Goal: Transaction & Acquisition: Purchase product/service

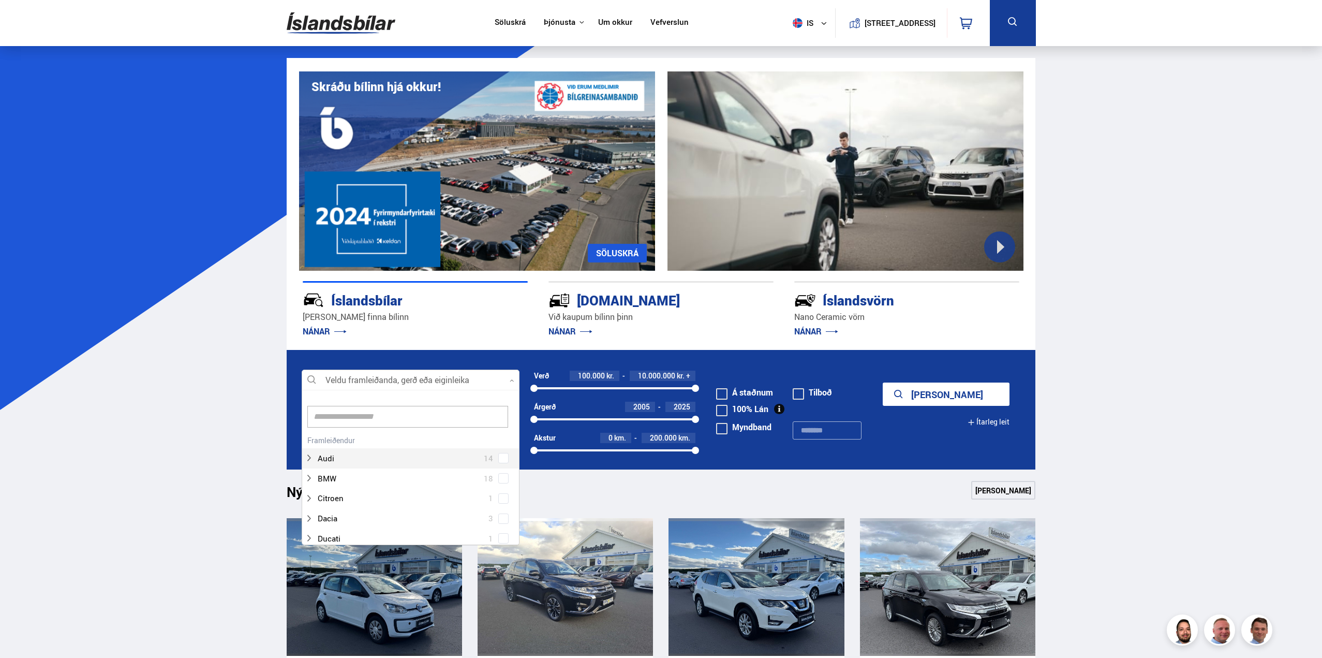
click at [511, 380] on icon at bounding box center [512, 380] width 5 height 5
click at [399, 510] on div at bounding box center [400, 505] width 191 height 15
click at [501, 505] on span at bounding box center [503, 506] width 4 height 4
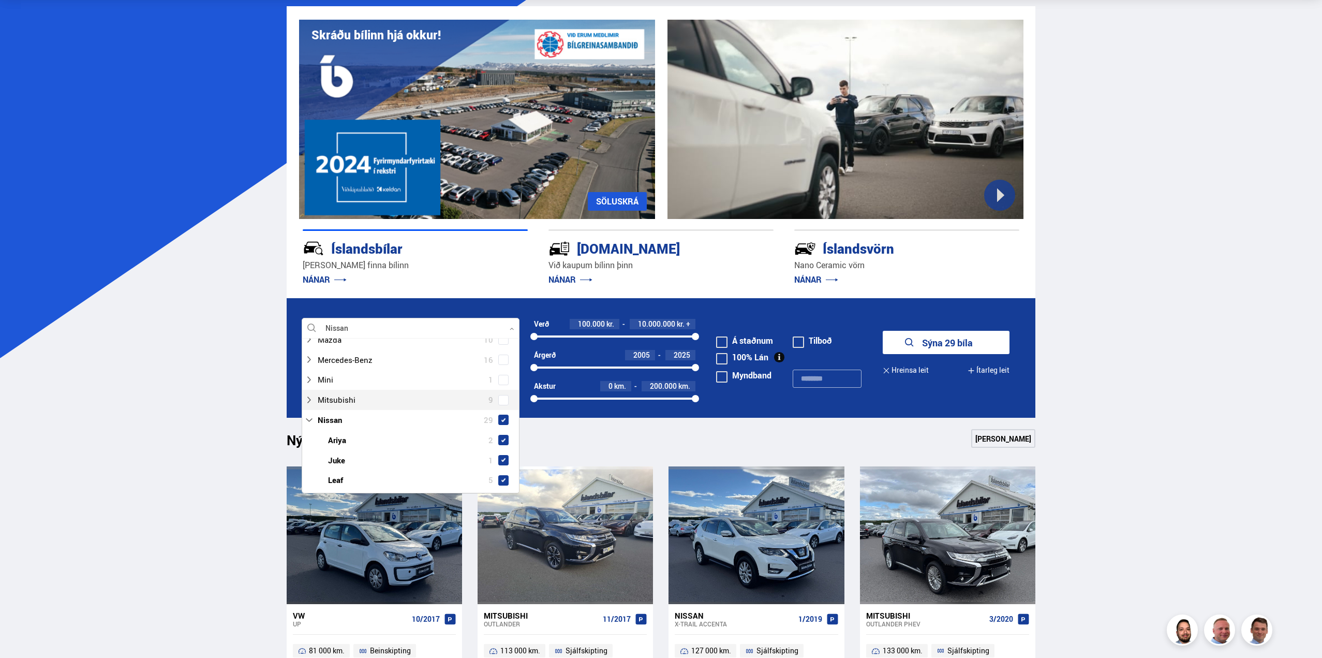
scroll to position [486, 0]
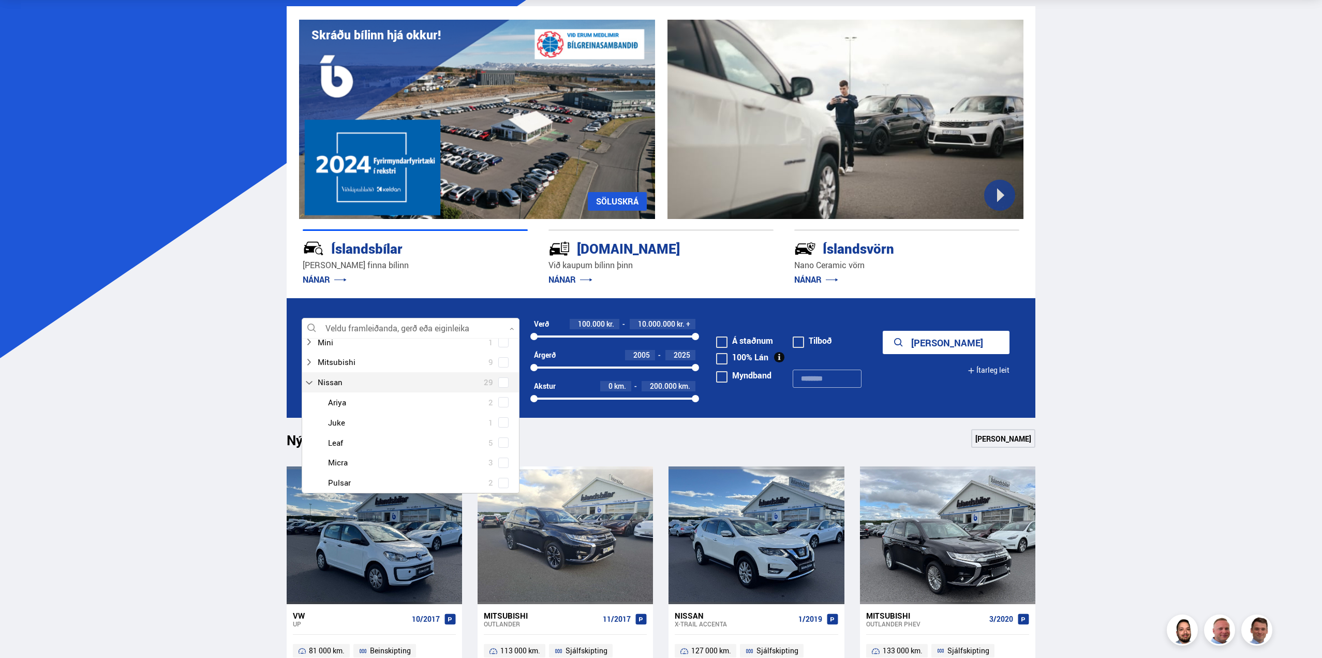
click at [505, 388] on span at bounding box center [503, 382] width 10 height 10
click at [501, 449] on span at bounding box center [503, 451] width 4 height 4
click at [967, 343] on button "Sýna 3 bíla" at bounding box center [946, 342] width 127 height 23
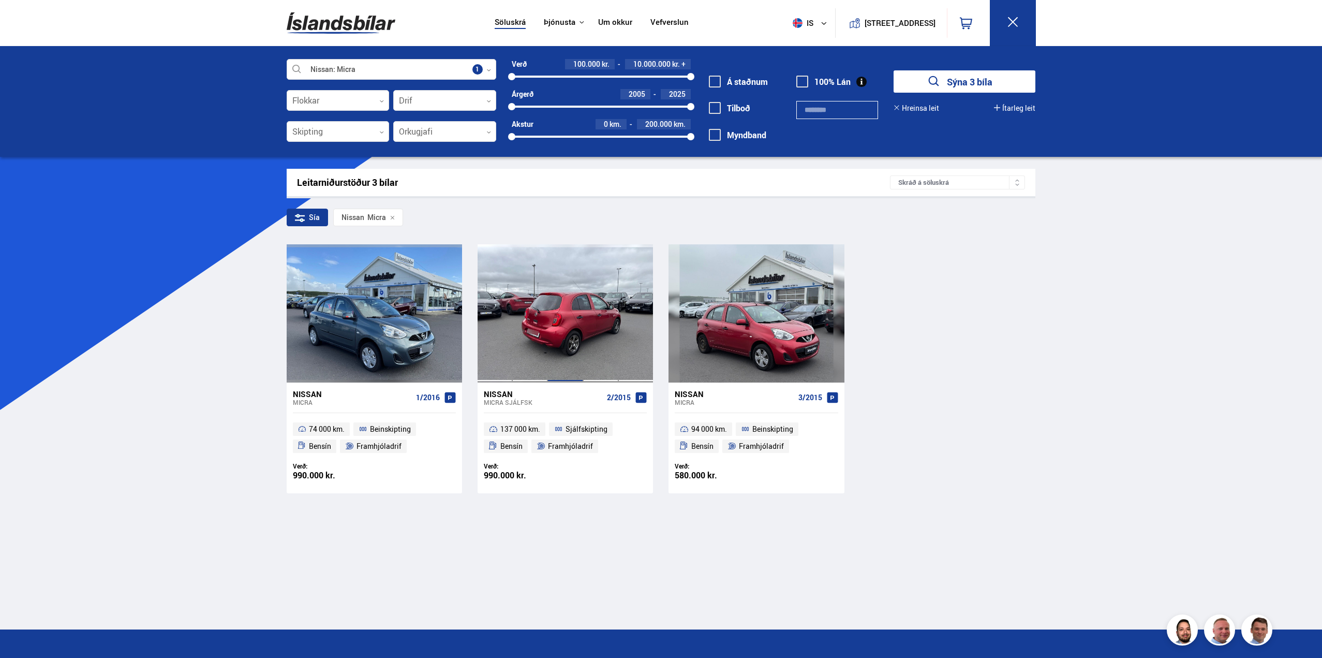
click at [551, 312] on div at bounding box center [564, 313] width 35 height 138
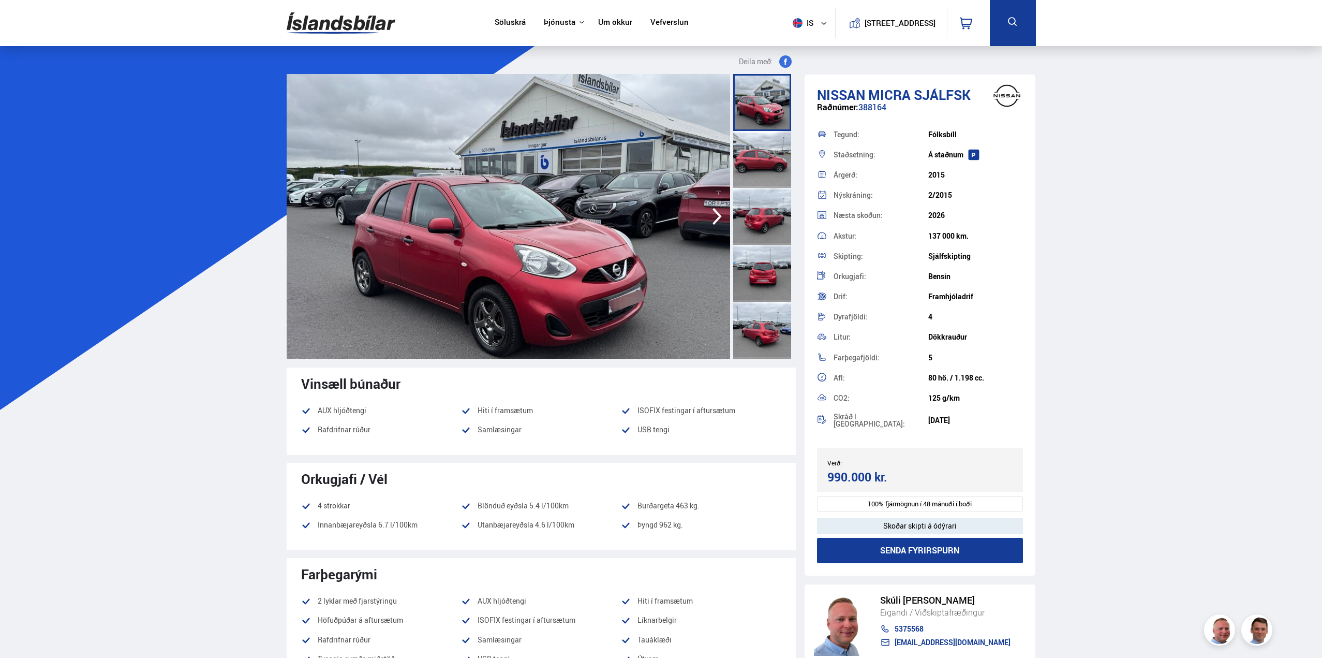
click at [620, 219] on img at bounding box center [508, 216] width 443 height 285
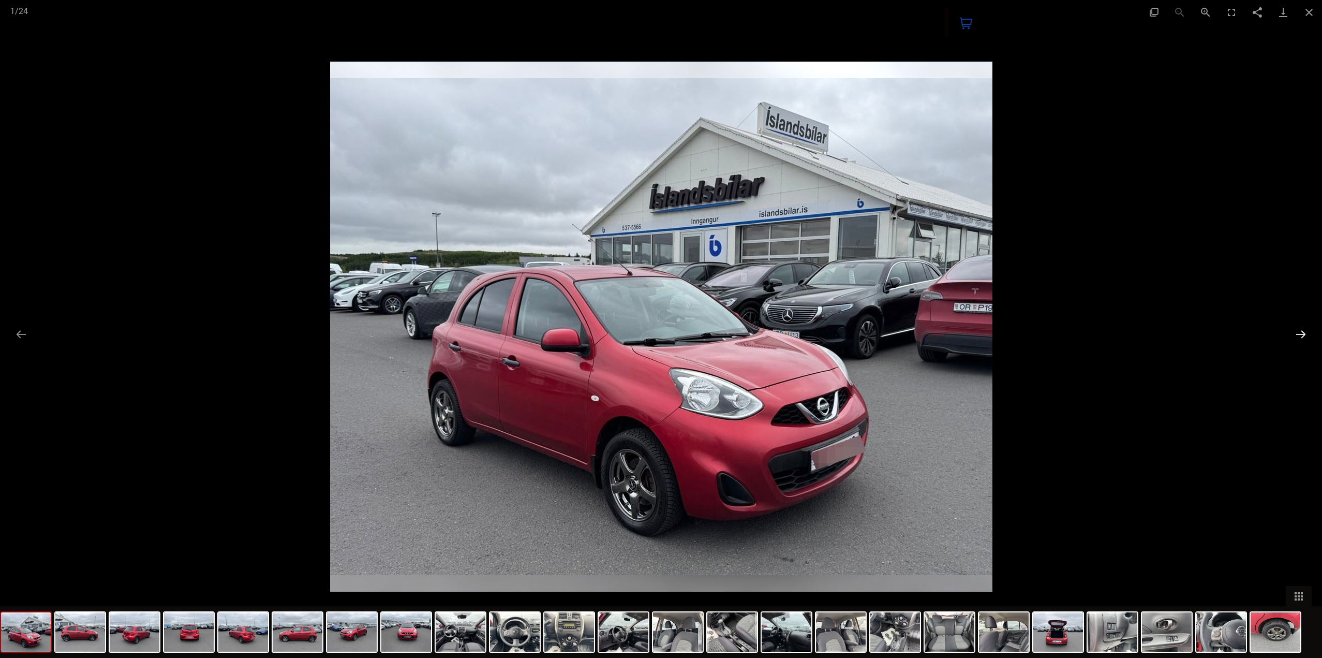
click at [1303, 332] on button "Next slide" at bounding box center [1301, 334] width 22 height 20
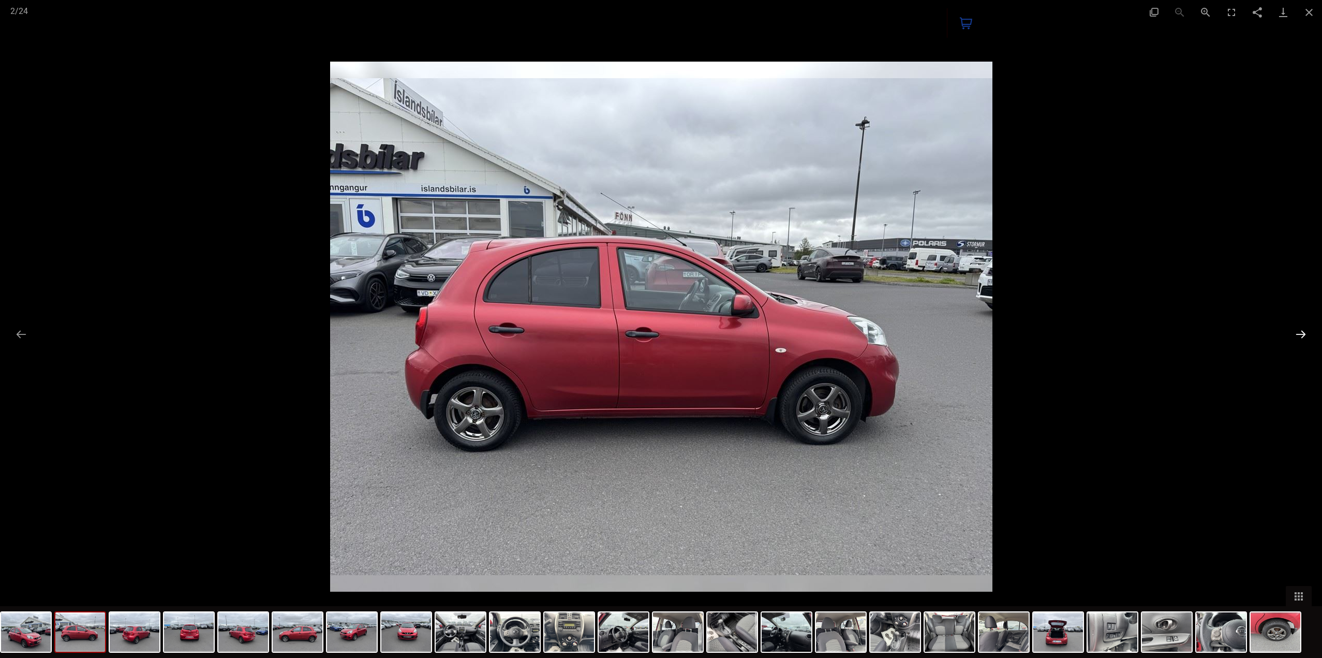
click at [1300, 331] on button "Next slide" at bounding box center [1301, 334] width 22 height 20
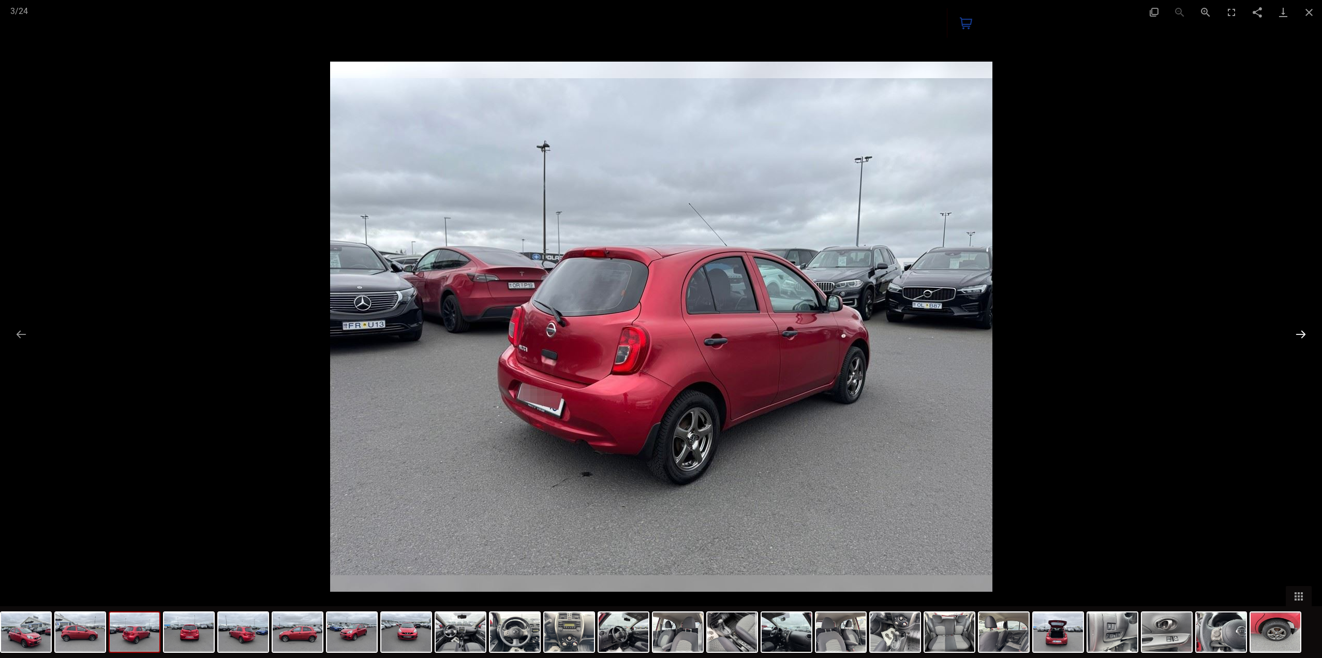
click at [1300, 331] on button "Next slide" at bounding box center [1301, 334] width 22 height 20
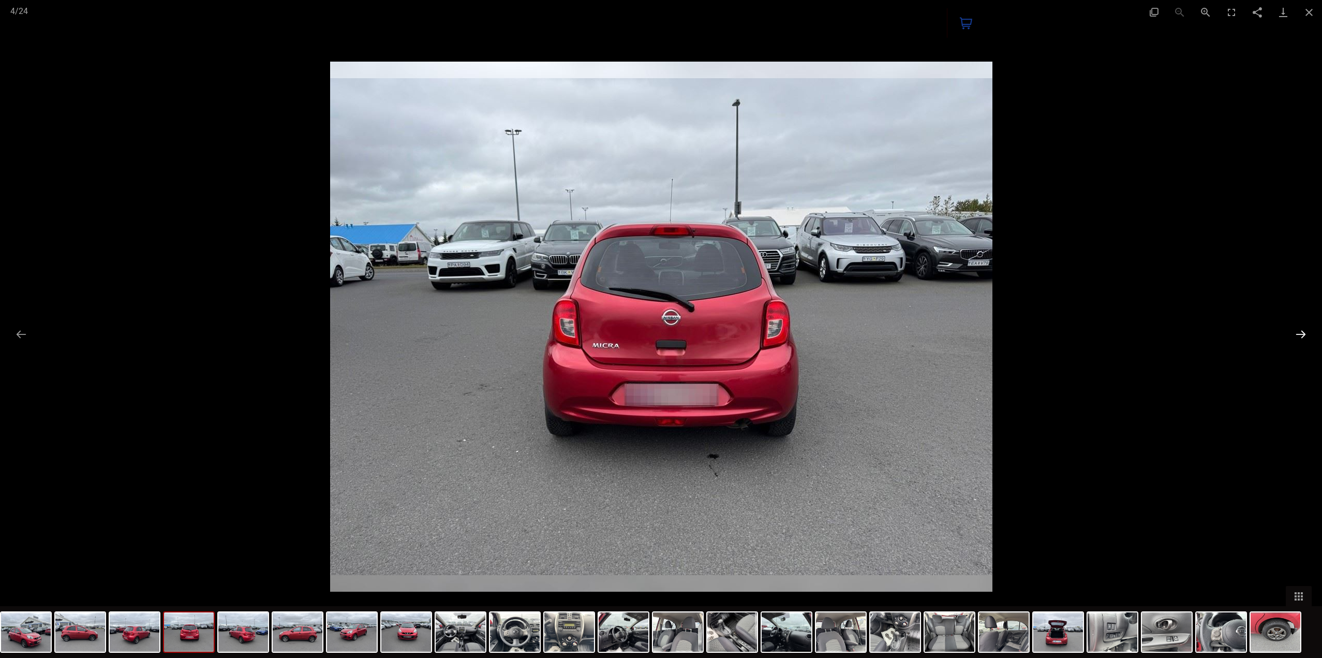
click at [1300, 331] on button "Next slide" at bounding box center [1301, 334] width 22 height 20
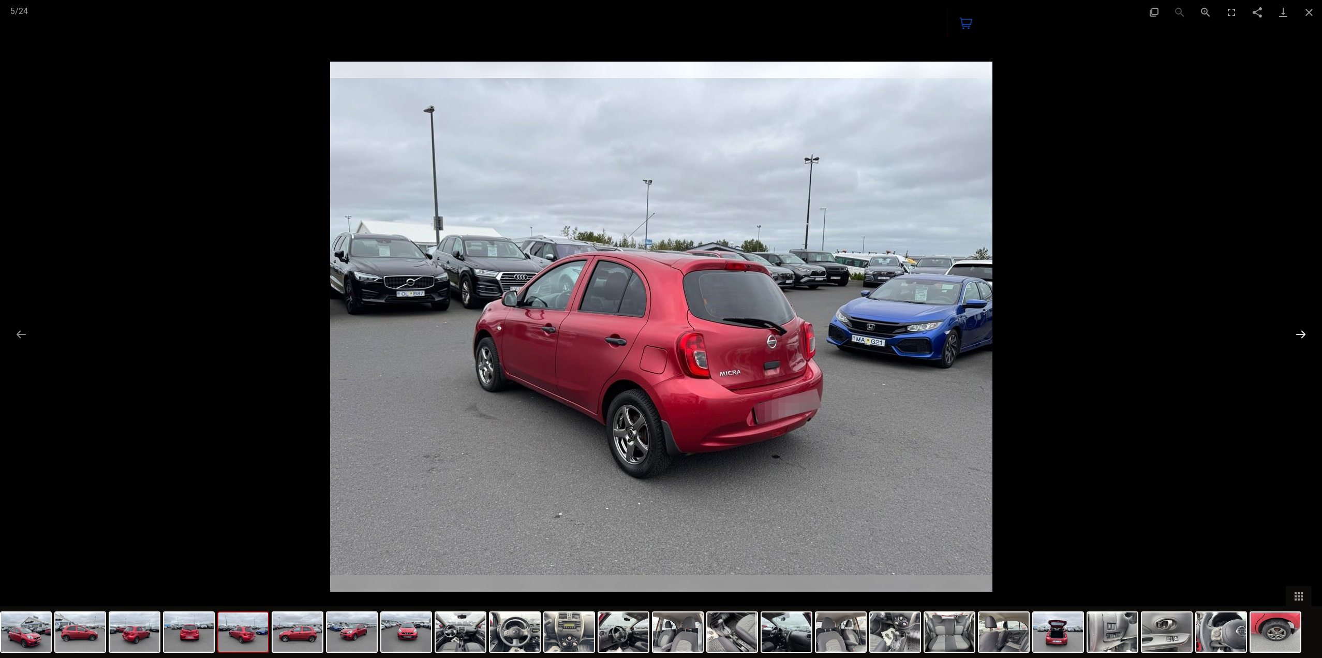
click at [1300, 331] on button "Next slide" at bounding box center [1301, 334] width 22 height 20
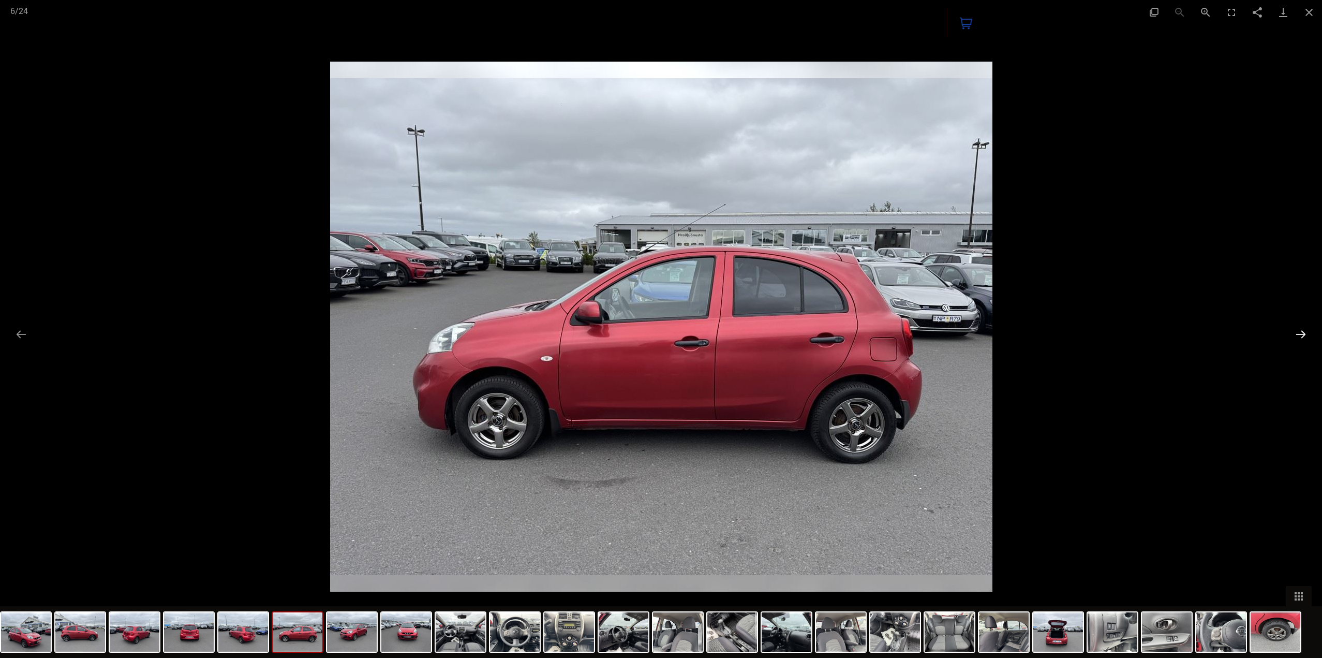
click at [1300, 331] on button "Next slide" at bounding box center [1301, 334] width 22 height 20
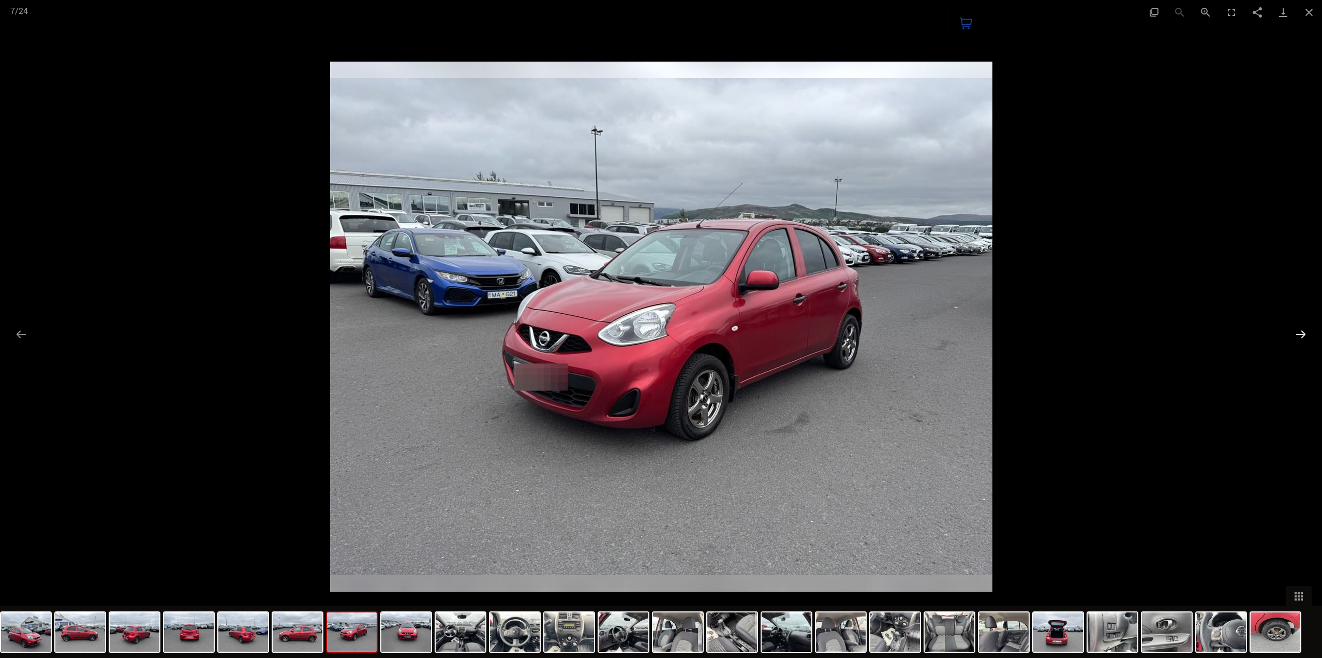
click at [1300, 331] on button "Next slide" at bounding box center [1301, 334] width 22 height 20
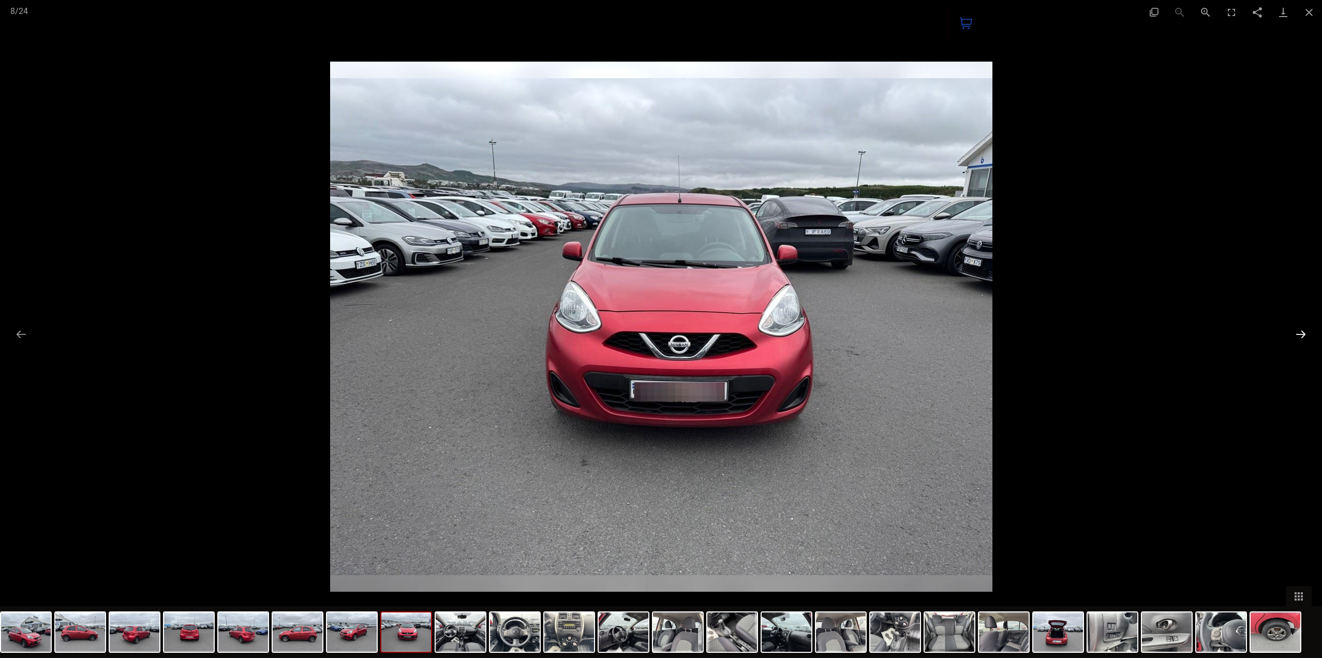
click at [1300, 331] on button "Next slide" at bounding box center [1301, 334] width 22 height 20
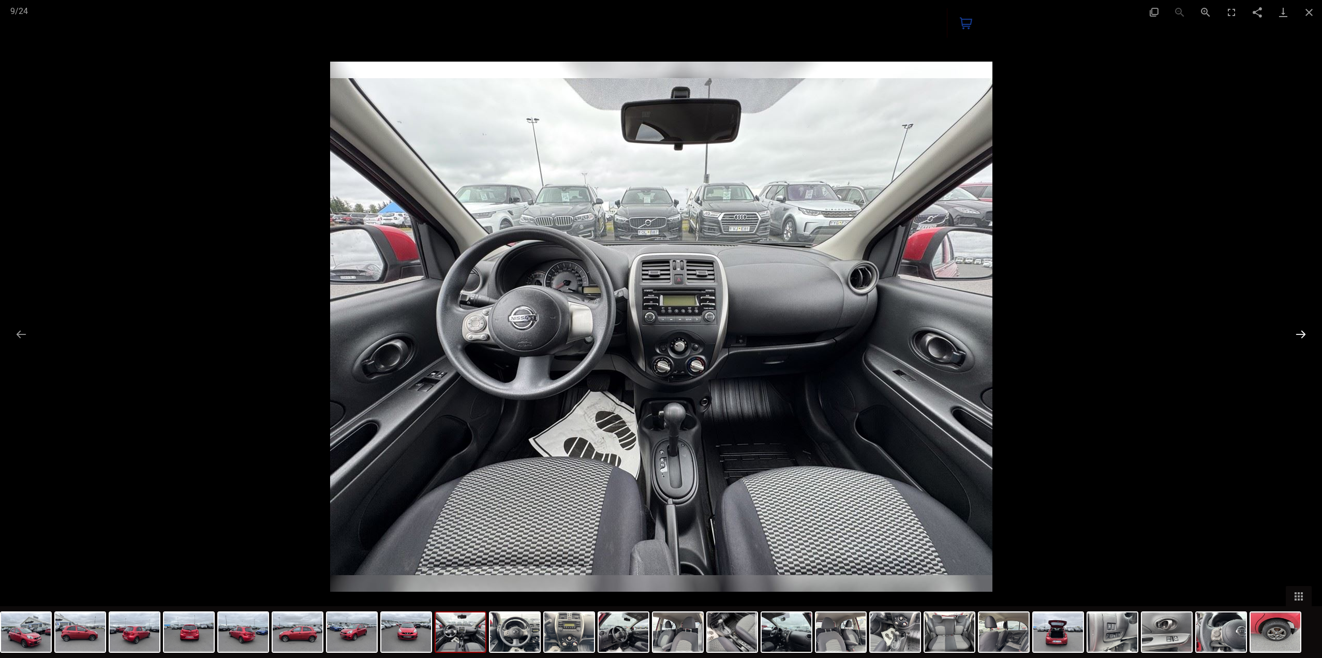
click at [1300, 331] on button "Next slide" at bounding box center [1301, 334] width 22 height 20
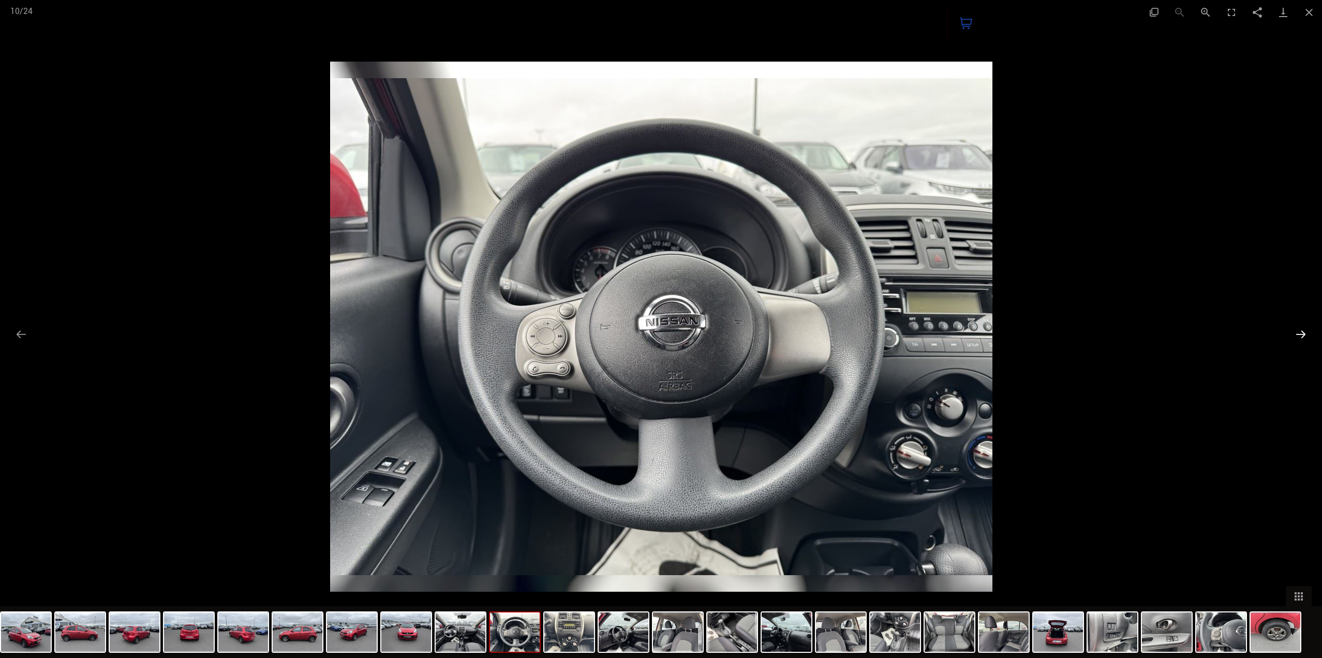
click at [1300, 331] on button "Next slide" at bounding box center [1301, 334] width 22 height 20
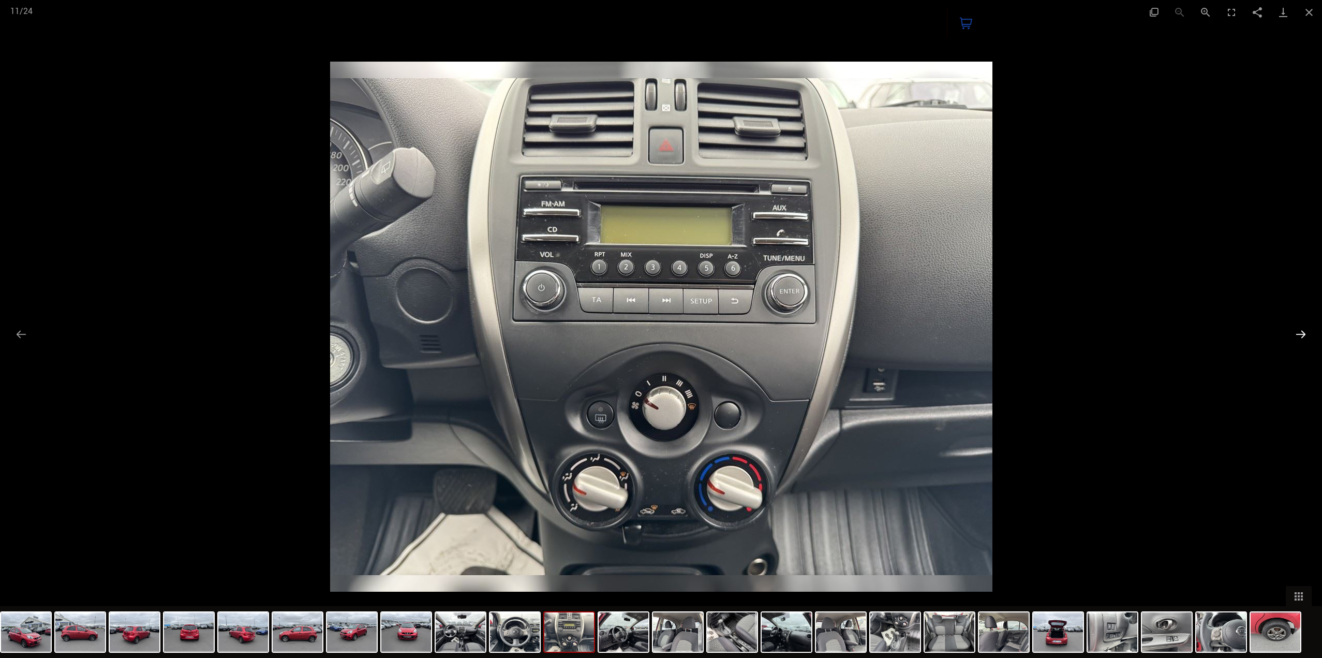
click at [1304, 334] on button "Next slide" at bounding box center [1301, 334] width 22 height 20
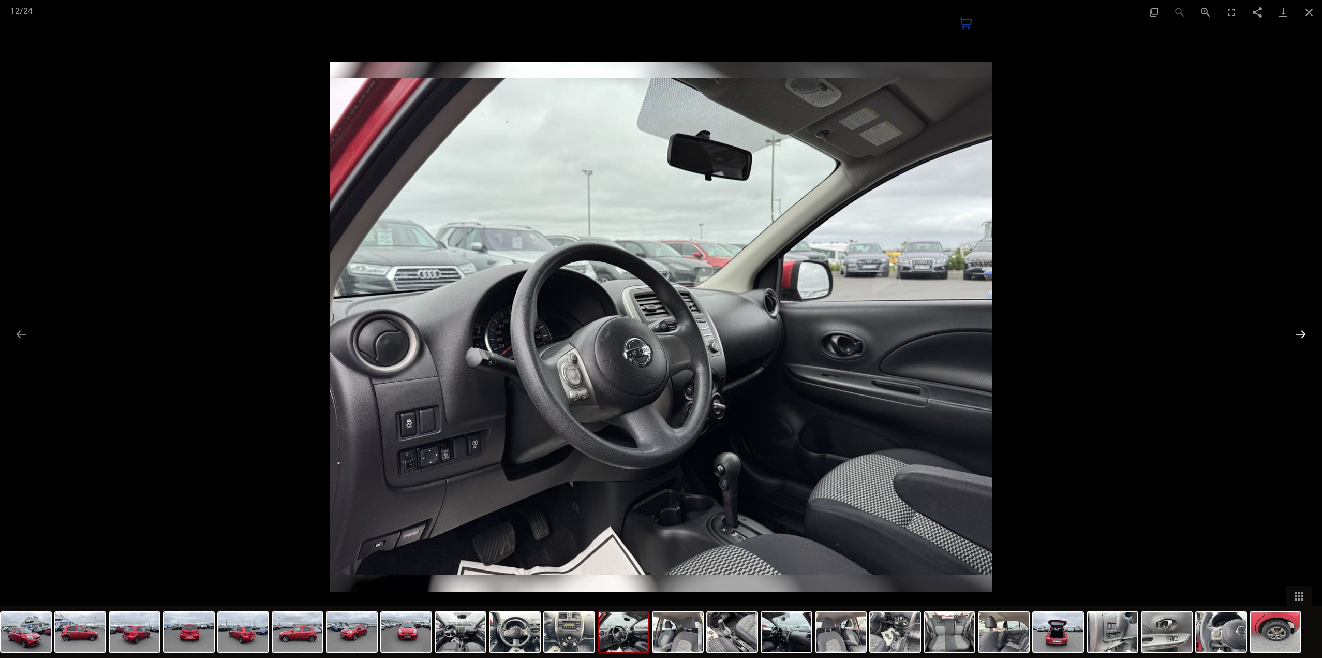
click at [1304, 334] on button "Next slide" at bounding box center [1301, 334] width 22 height 20
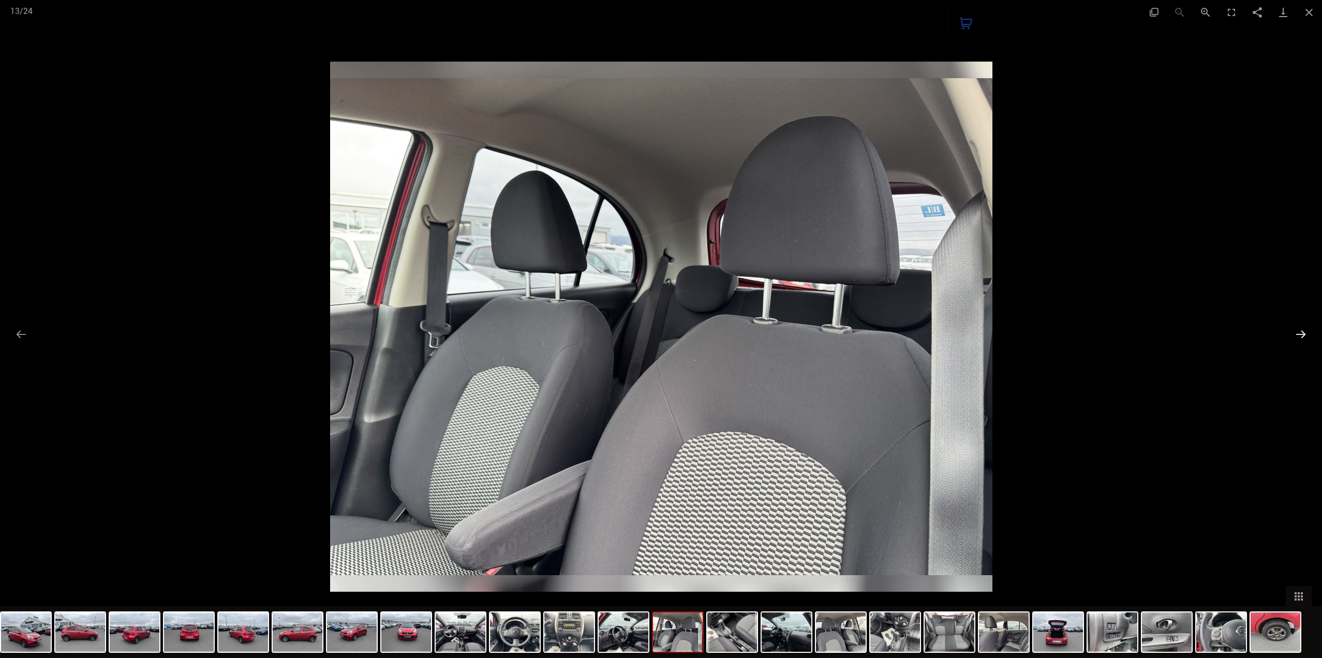
click at [1304, 333] on button "Next slide" at bounding box center [1301, 334] width 22 height 20
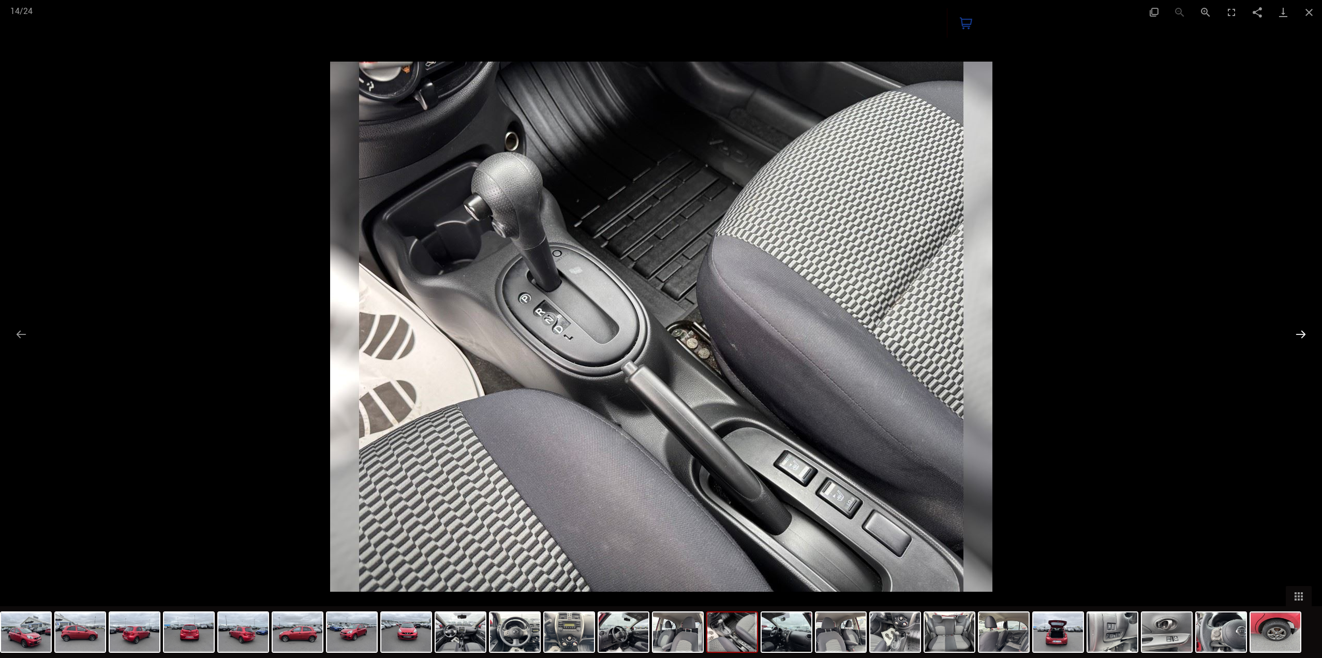
click at [1304, 333] on button "Next slide" at bounding box center [1301, 334] width 22 height 20
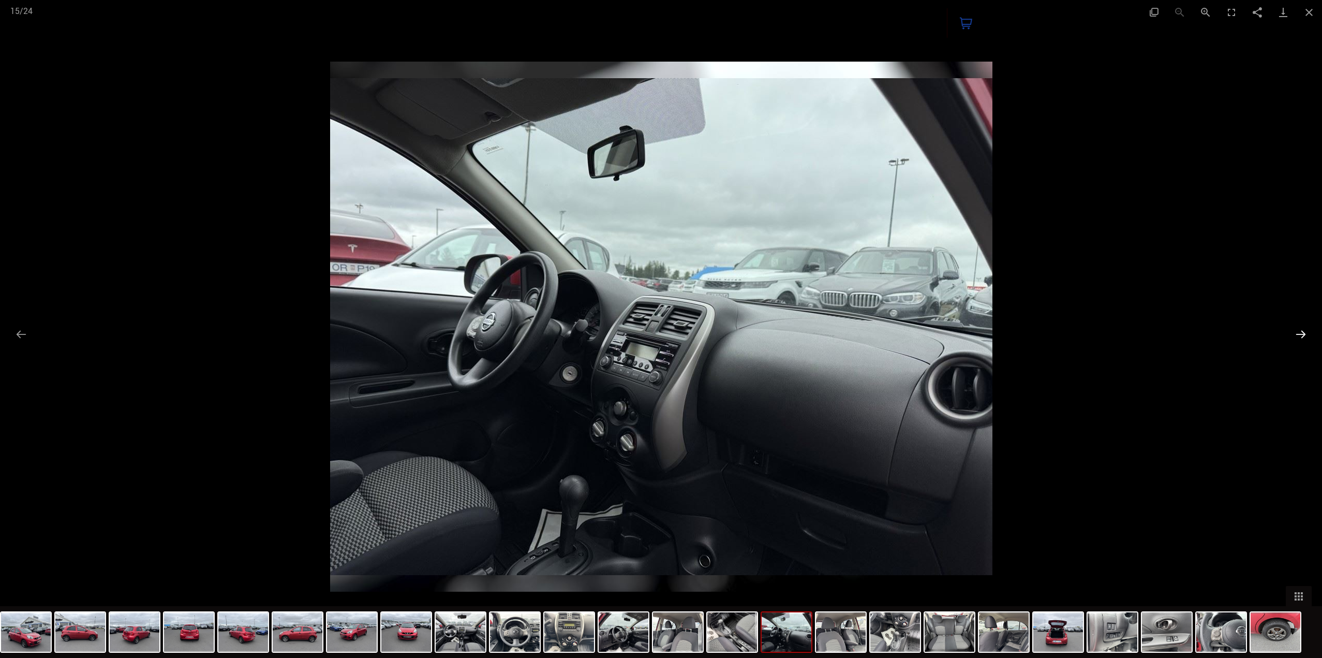
click at [1304, 333] on button "Next slide" at bounding box center [1301, 334] width 22 height 20
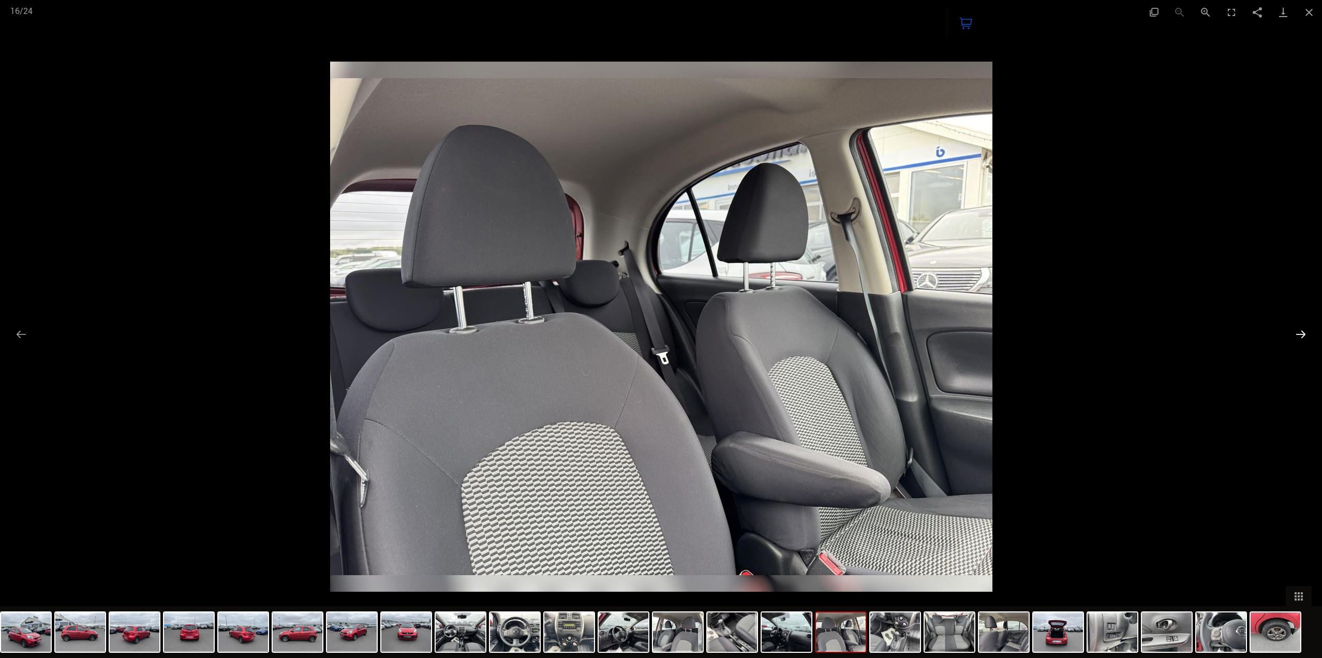
click at [1304, 333] on button "Next slide" at bounding box center [1301, 334] width 22 height 20
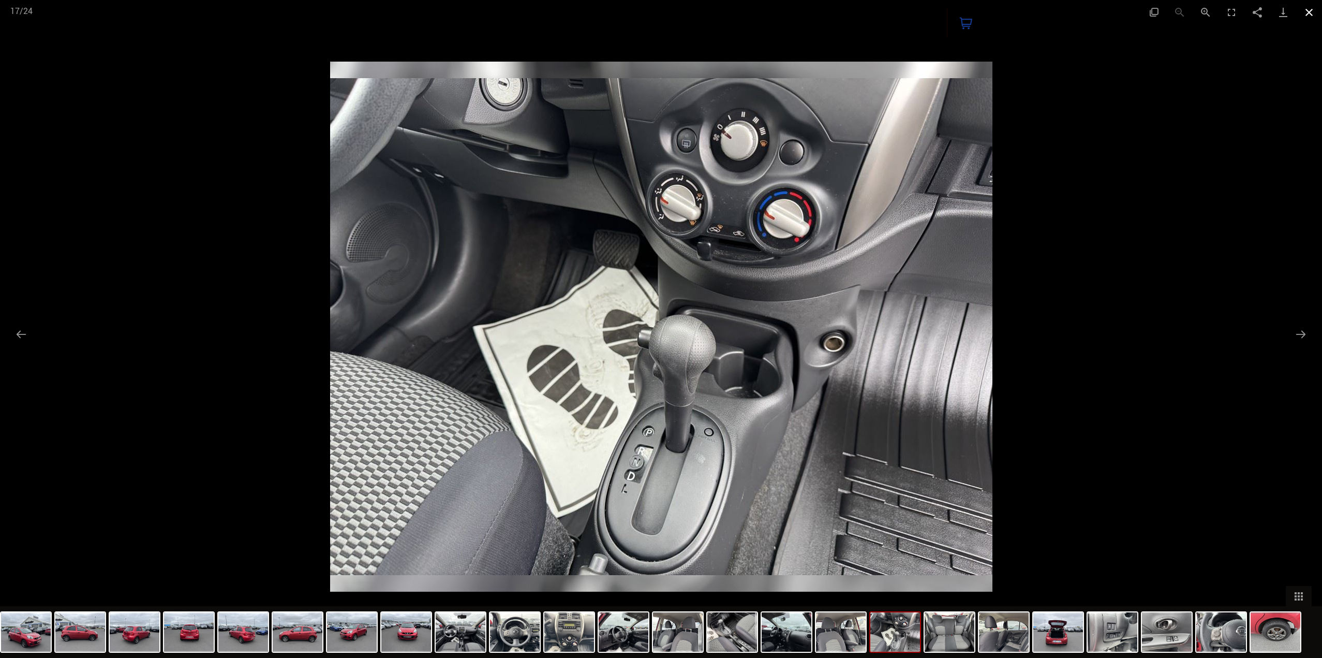
click at [1307, 12] on button "Close gallery" at bounding box center [1309, 12] width 26 height 24
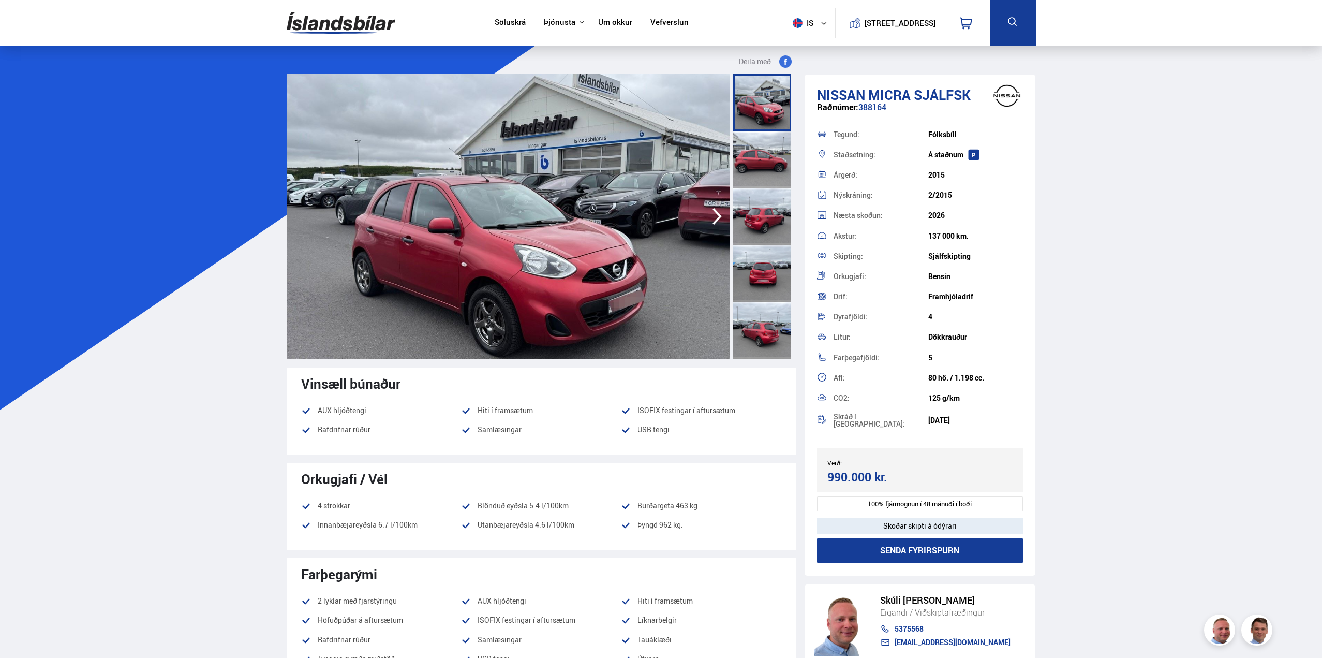
click at [512, 24] on link "Söluskrá" at bounding box center [510, 23] width 31 height 11
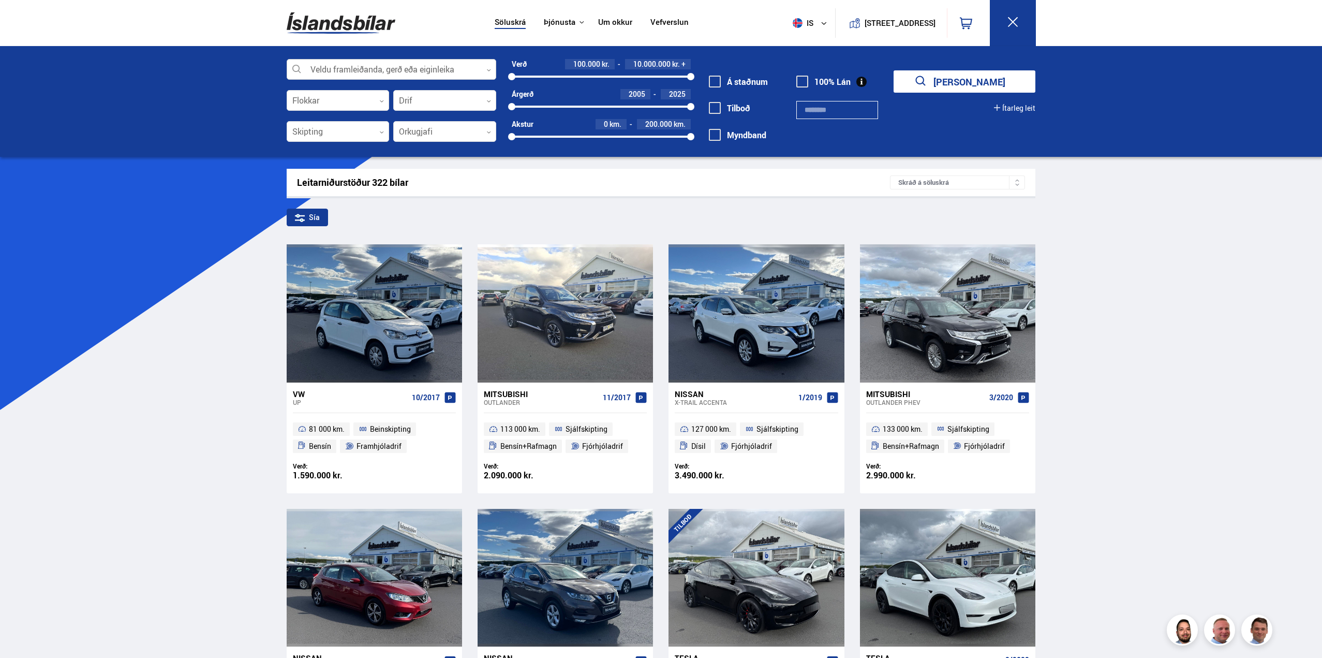
click at [488, 70] on icon at bounding box center [488, 70] width 5 height 5
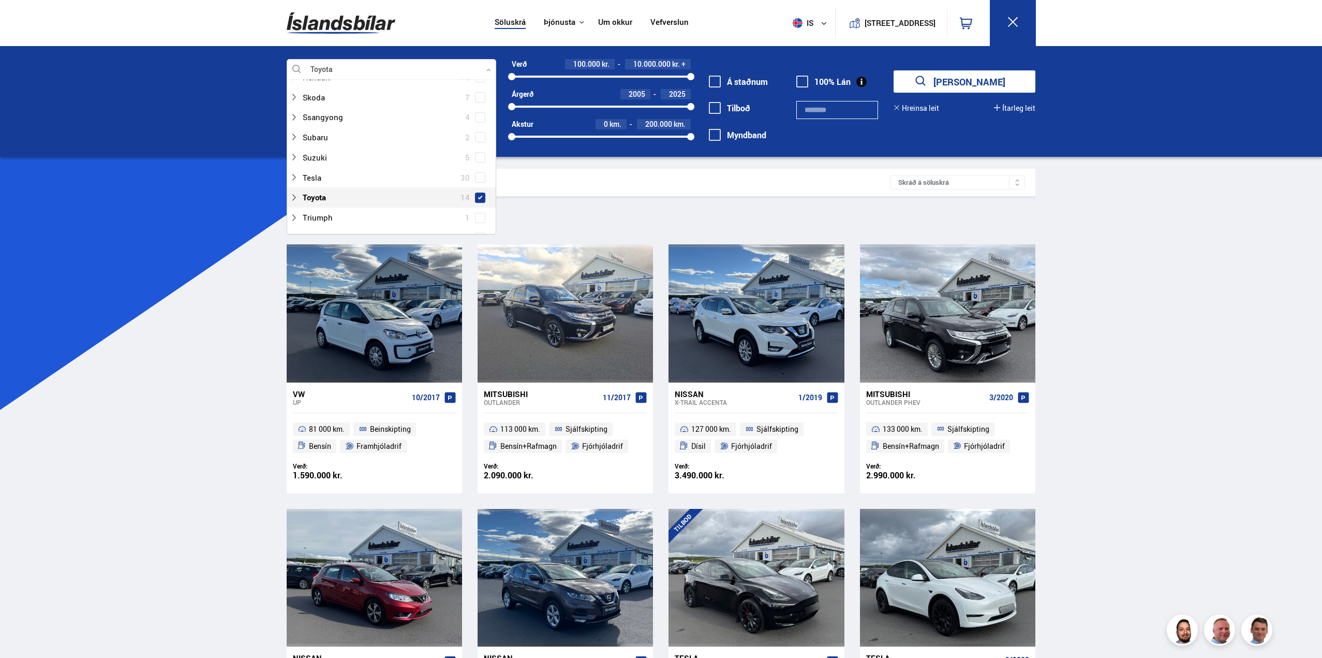
scroll to position [693, 0]
click at [478, 177] on span at bounding box center [480, 177] width 4 height 4
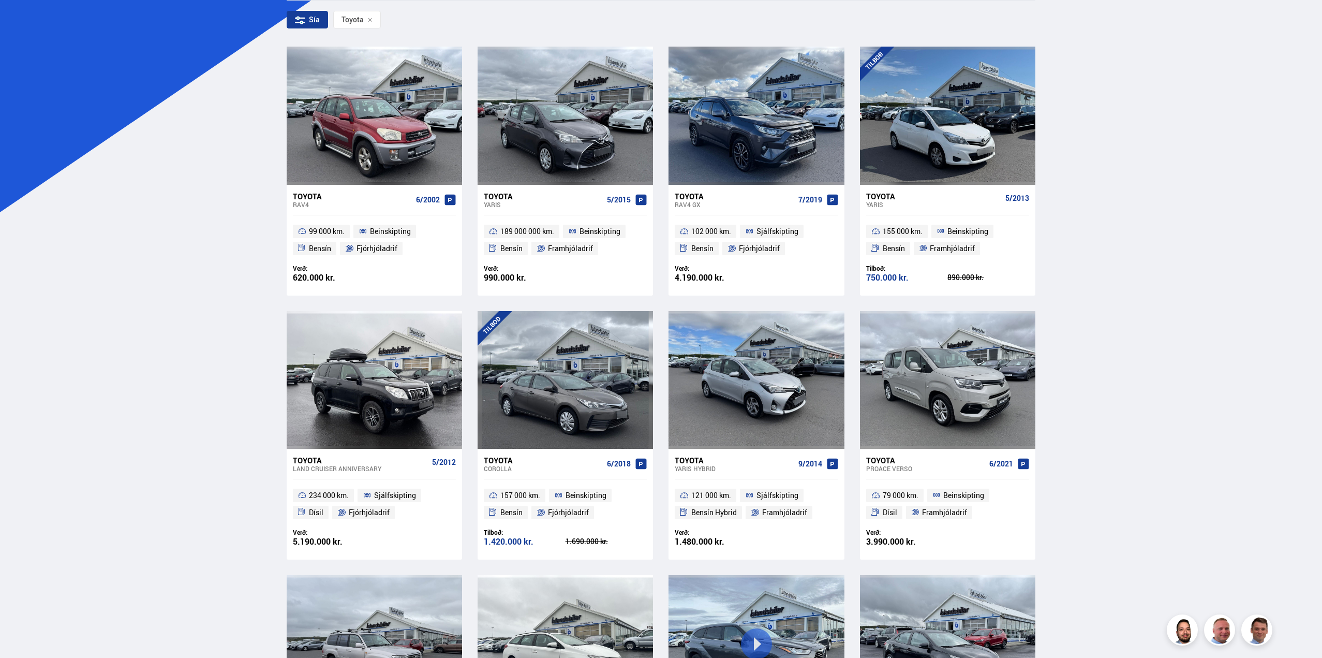
scroll to position [155, 0]
